Goal: Use online tool/utility: Utilize a website feature to perform a specific function

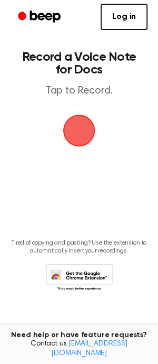
click at [81, 131] on span "button" at bounding box center [79, 130] width 34 height 34
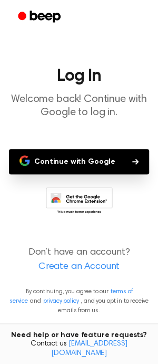
click at [78, 155] on button "Continue with Google" at bounding box center [79, 161] width 140 height 25
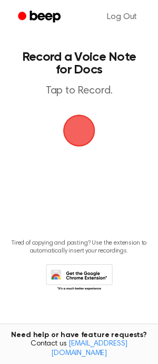
click at [84, 125] on span "button" at bounding box center [79, 131] width 32 height 32
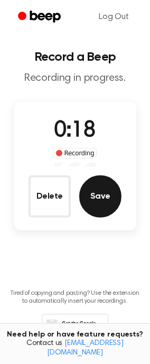
click at [101, 190] on button "Save" at bounding box center [100, 196] width 42 height 42
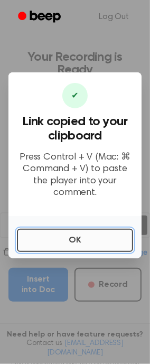
click at [84, 231] on button "OK" at bounding box center [75, 240] width 116 height 23
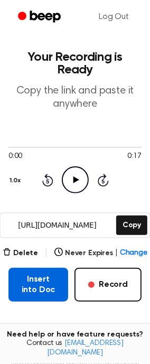
click at [44, 278] on button "Insert into Doc" at bounding box center [38, 285] width 60 height 34
